Goal: Information Seeking & Learning: Learn about a topic

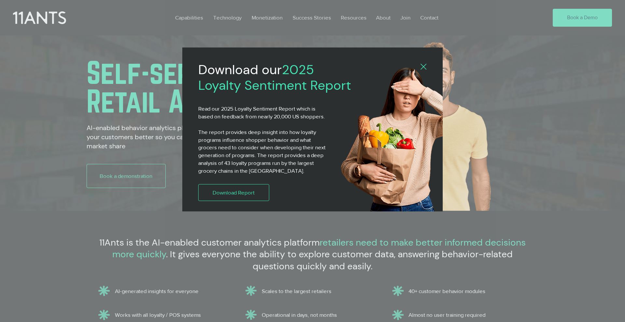
click at [423, 66] on icon "Back to site" at bounding box center [424, 67] width 6 height 6
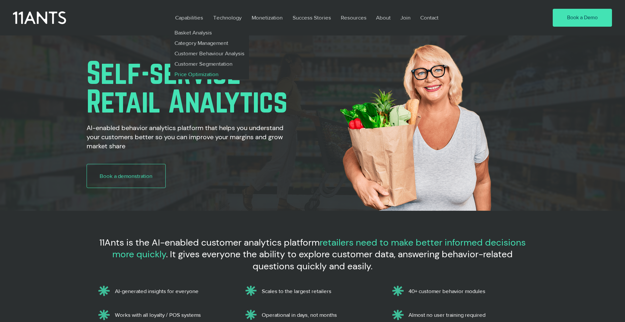
click at [182, 74] on p "Price Optimization" at bounding box center [196, 74] width 49 height 10
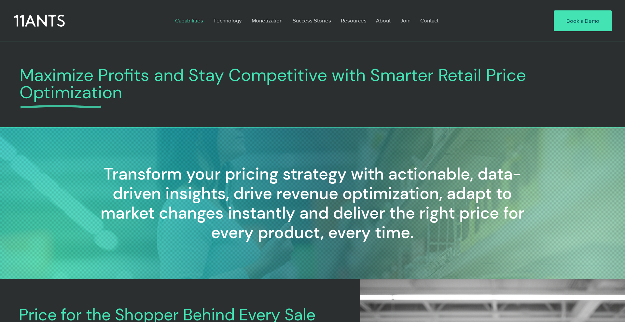
click at [54, 22] on icon at bounding box center [39, 21] width 50 height 15
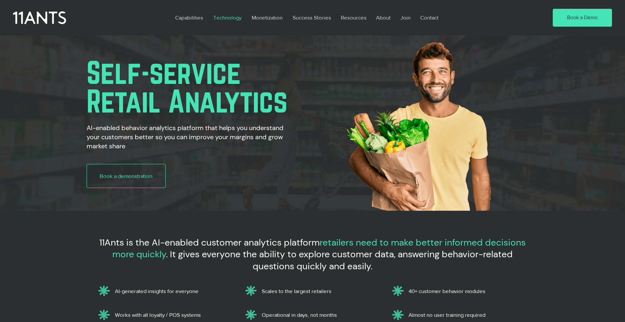
click at [228, 18] on p "Technology" at bounding box center [227, 17] width 35 height 15
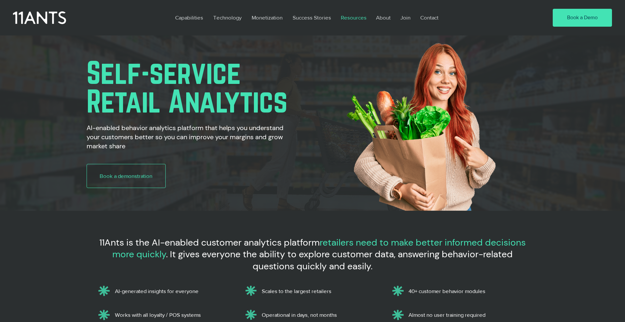
click at [354, 18] on p "Resources" at bounding box center [354, 17] width 32 height 15
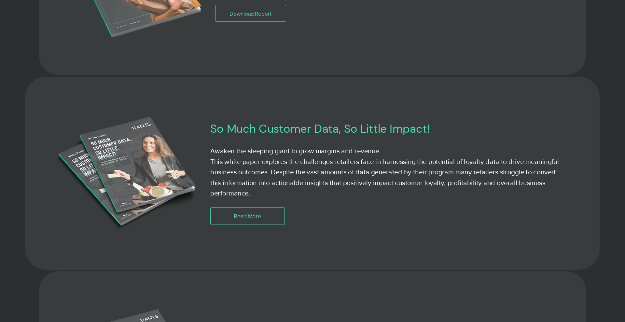
scroll to position [706, 0]
drag, startPoint x: 211, startPoint y: 131, endPoint x: 262, endPoint y: 195, distance: 82.4
click at [262, 195] on div "So Much Customer Data, So Little Impact! Awaken the sleeping giant to grow marg…" at bounding box center [389, 174] width 358 height 104
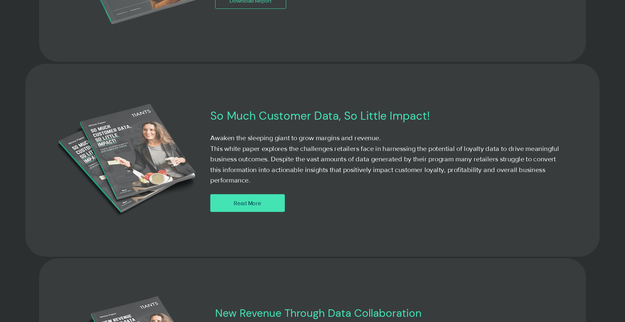
copy div "So Much Customer Data, So Little Impact! Awaken the sleeping giant to grow marg…"
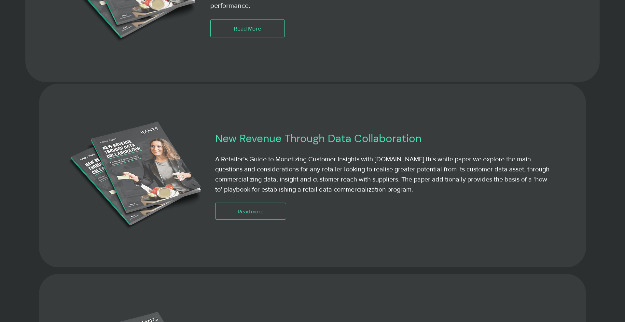
scroll to position [902, 0]
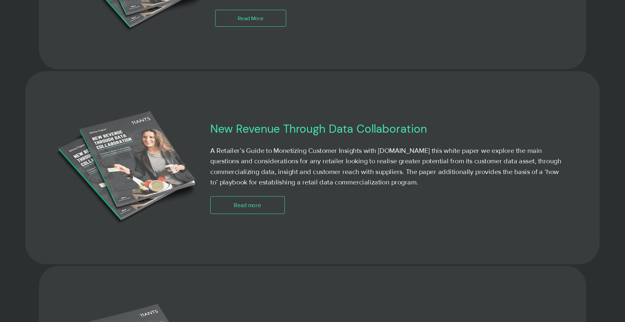
click at [216, 140] on div at bounding box center [389, 167] width 358 height 93
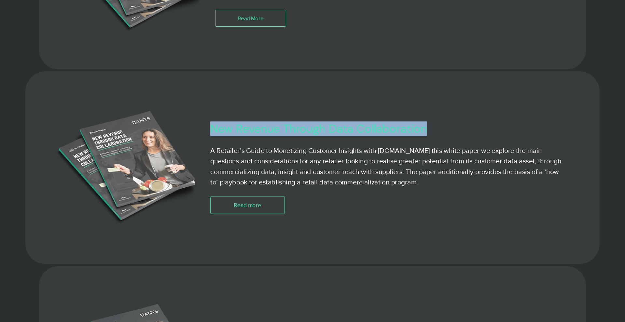
drag, startPoint x: 211, startPoint y: 129, endPoint x: 425, endPoint y: 133, distance: 214.6
click at [425, 133] on h3 "New Revenue Through Data Collaboration" at bounding box center [365, 128] width 310 height 15
copy h3 "New Revenue Through Data Collaboration"
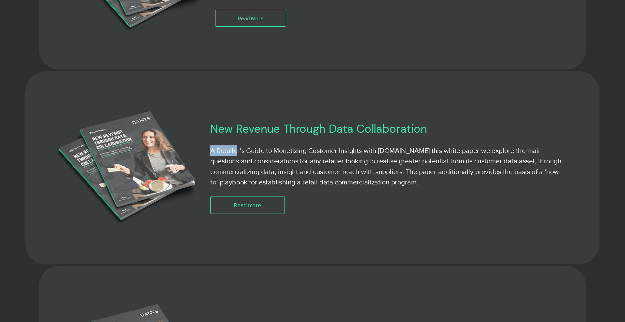
drag, startPoint x: 210, startPoint y: 151, endPoint x: 218, endPoint y: 138, distance: 14.6
click at [237, 149] on p "A Retailer’s Guide to Monetizing Customer Insights with [DOMAIN_NAME] this whit…" at bounding box center [389, 167] width 358 height 42
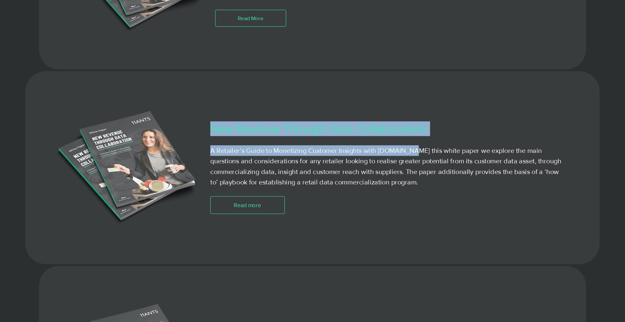
drag, startPoint x: 212, startPoint y: 131, endPoint x: 408, endPoint y: 150, distance: 196.7
click at [408, 150] on div "New Revenue Through Data Collaboration A Retailer’s Guide to Monetizing Custome…" at bounding box center [389, 167] width 358 height 93
copy div "New Revenue Through Data Collaboration A Retailer’s Guide to Monetizing Custome…"
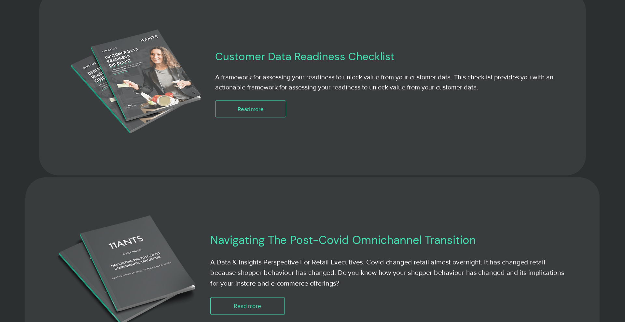
scroll to position [1176, 0]
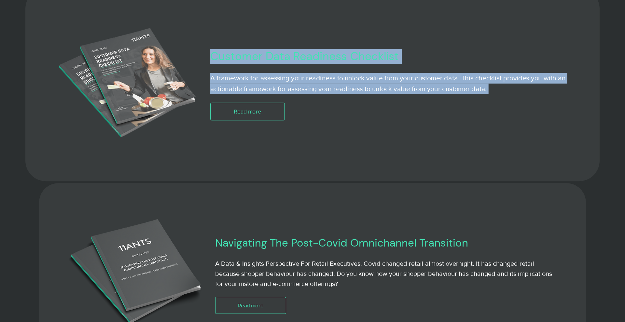
drag, startPoint x: 212, startPoint y: 56, endPoint x: 510, endPoint y: 88, distance: 299.6
click at [510, 88] on div "Customer Data Readiness Checklist A framework for assessing your readiness to u…" at bounding box center [389, 85] width 358 height 72
copy div "Customer Data Readiness Checklist A framework for assessing your readiness to u…"
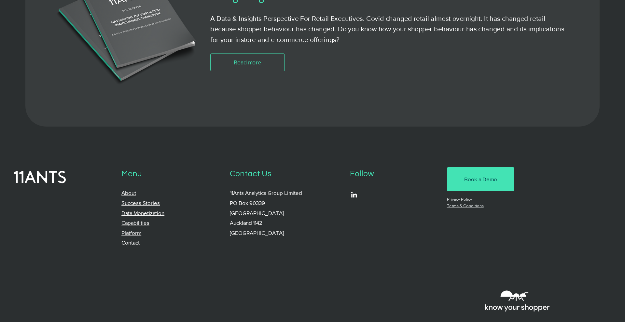
scroll to position [1444, 0]
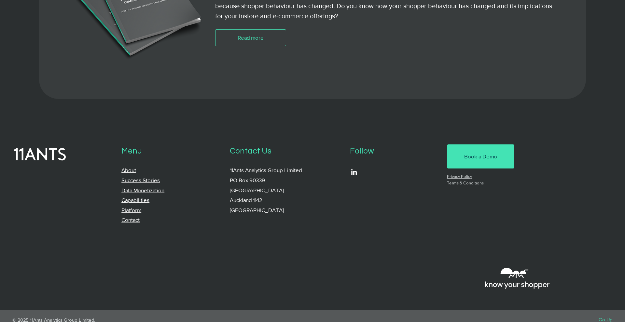
click at [133, 172] on link "About" at bounding box center [128, 170] width 15 height 6
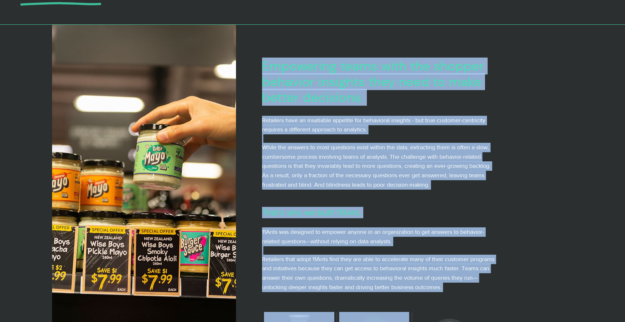
scroll to position [95, 0]
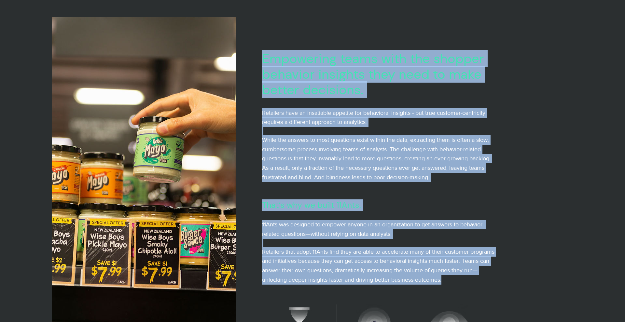
drag, startPoint x: 263, startPoint y: 90, endPoint x: 472, endPoint y: 279, distance: 281.5
copy div "Empowering teams with the shopper behavior insights they need to make better de…"
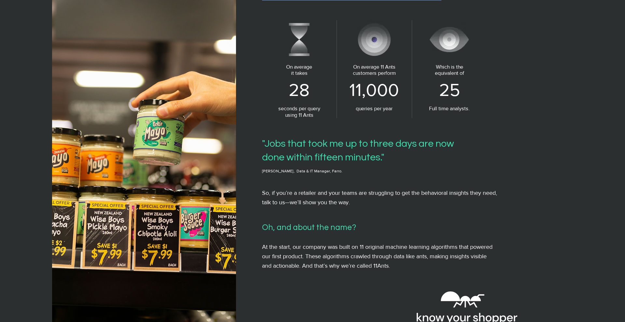
scroll to position [379, 0]
click at [262, 141] on h5 ""Jobs that took me up to three days are now done within fifteen minutes."" at bounding box center [364, 151] width 204 height 27
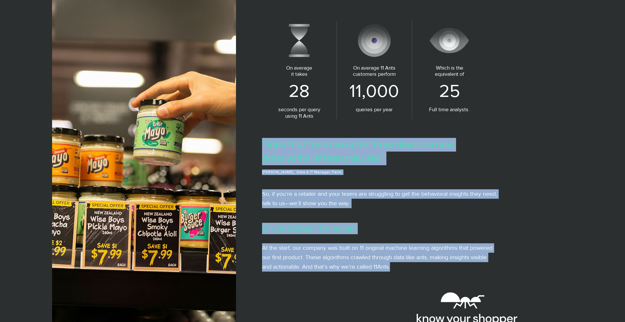
drag, startPoint x: 262, startPoint y: 137, endPoint x: 401, endPoint y: 264, distance: 187.9
click at [401, 264] on div "Empowering teams with the shopper behavior insights they need to make better de…" at bounding box center [377, 47] width 282 height 627
copy div ""Jobs that took me up to three days are now done within fifteen minutes." Simon…"
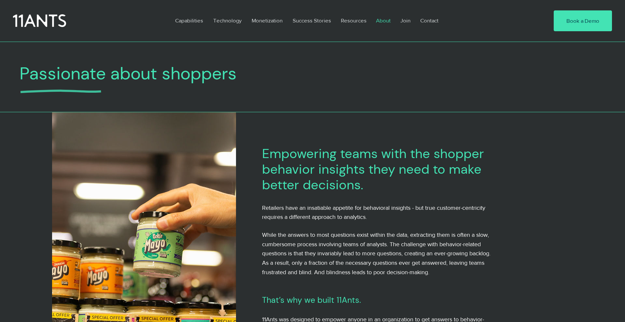
scroll to position [0, 0]
